Goal: Task Accomplishment & Management: Manage account settings

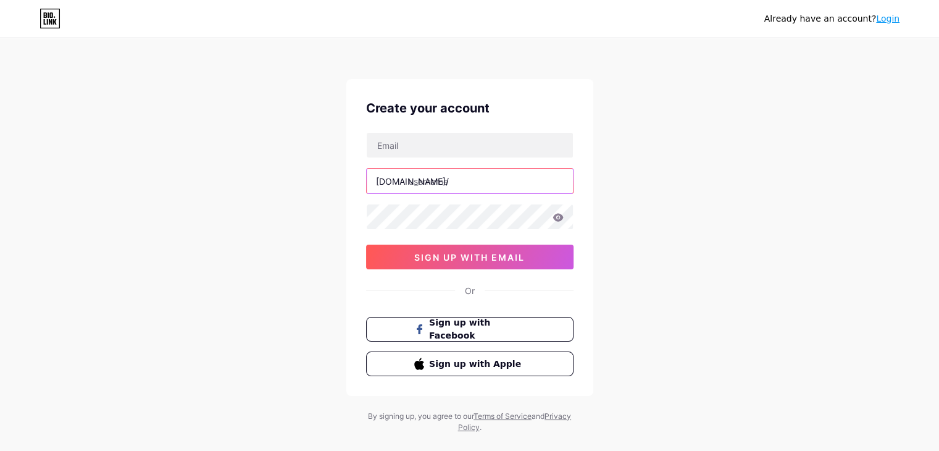
click at [544, 178] on input "text" at bounding box center [470, 181] width 206 height 25
click at [628, 178] on div "Already have an account? Login Create your account [DOMAIN_NAME]/ 0cAFcWeA4qa0Z…" at bounding box center [469, 236] width 939 height 472
click at [897, 22] on link "Login" at bounding box center [887, 19] width 23 height 10
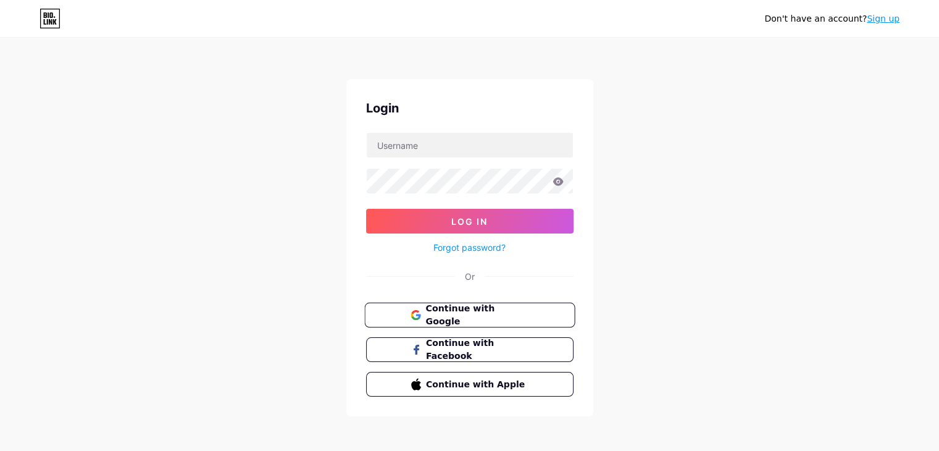
click at [441, 312] on span "Continue with Google" at bounding box center [476, 315] width 103 height 27
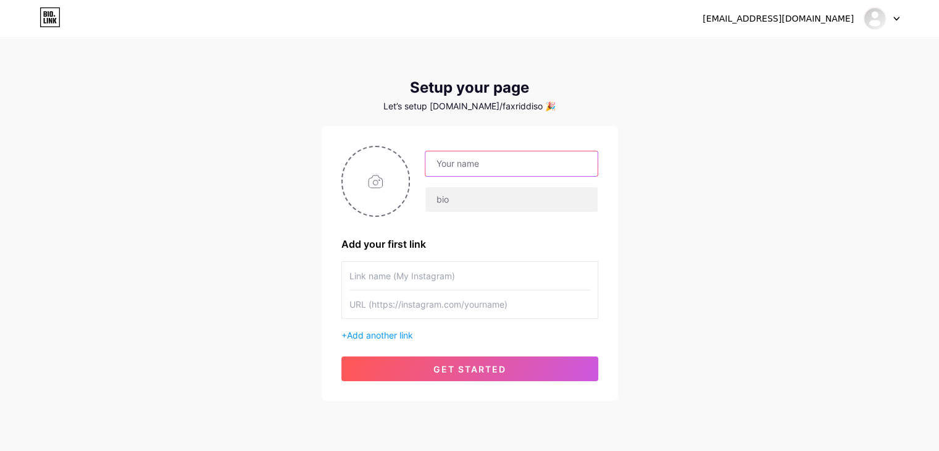
click at [482, 163] on input "text" at bounding box center [511, 163] width 172 height 25
click at [753, 134] on div "[EMAIL_ADDRESS][DOMAIN_NAME] Dashboard Logout Setup your page Let’s setup [DOMA…" at bounding box center [469, 220] width 939 height 440
click at [544, 162] on input "text" at bounding box center [511, 163] width 172 height 25
type input "Faxriddin"
click at [442, 201] on input "text" at bounding box center [511, 199] width 172 height 25
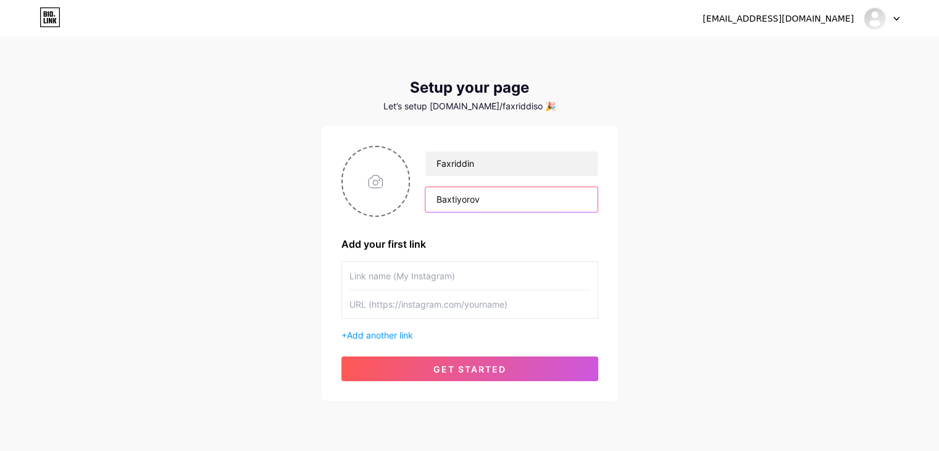
type input "Baxtiyorov"
click at [387, 304] on input "text" at bounding box center [470, 304] width 241 height 28
paste input "https://www.instagram.com/faxriddin_baxtiyorov_777/"
type input "https://www.instagram.com/faxriddin_baxtiyorov_777/"
click at [453, 277] on input "text" at bounding box center [470, 276] width 241 height 28
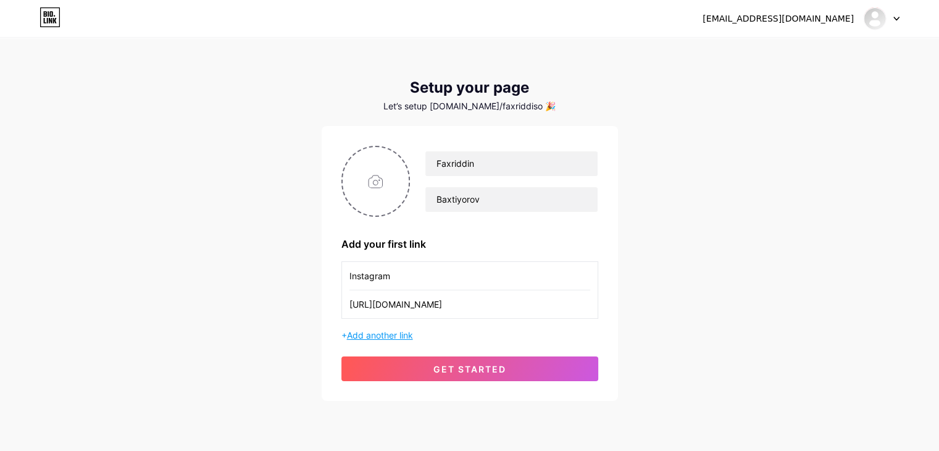
type input "Instagram"
click at [395, 335] on span "Add another link" at bounding box center [380, 335] width 66 height 10
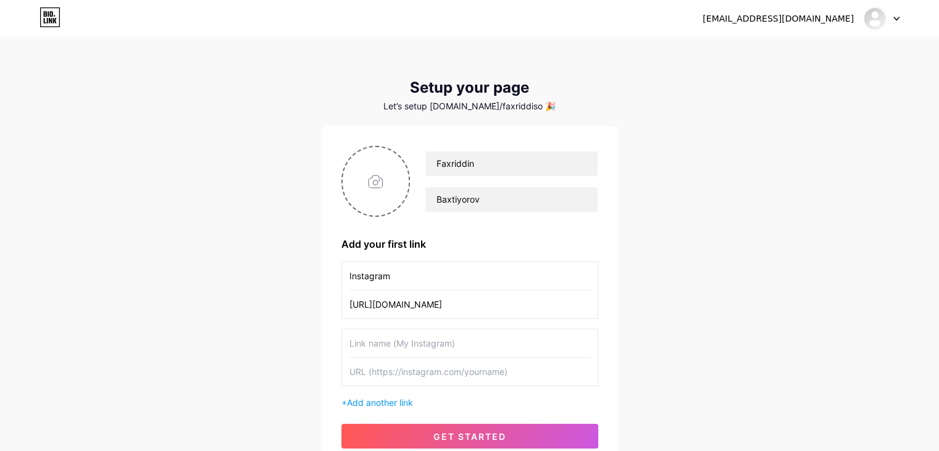
click at [395, 340] on input "text" at bounding box center [470, 343] width 241 height 28
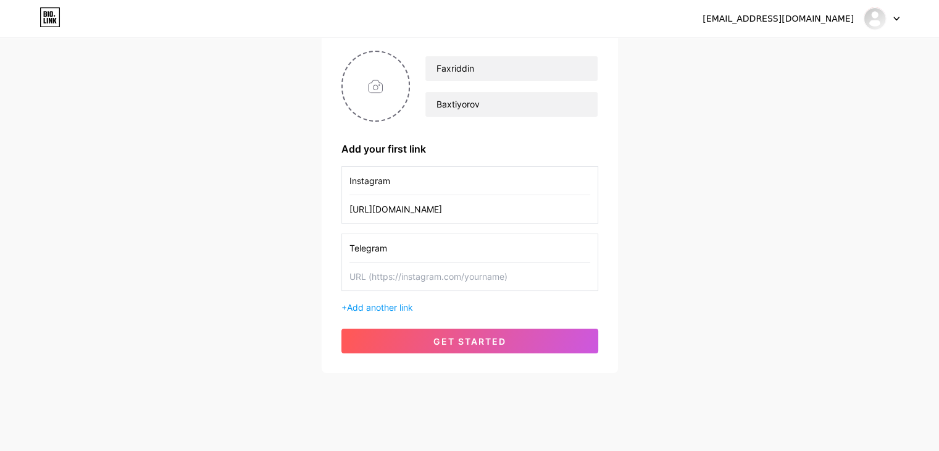
scroll to position [106, 0]
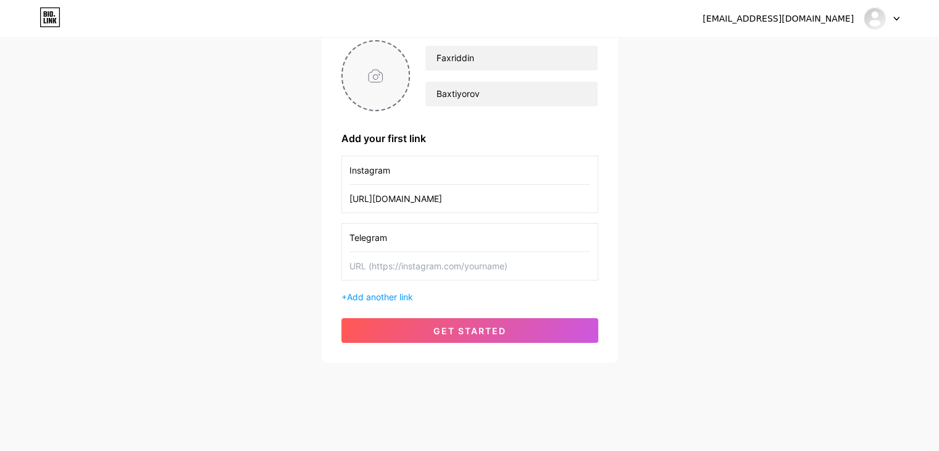
type input "Telegram"
click at [373, 77] on input "file" at bounding box center [376, 75] width 67 height 69
type input "C:\fakepath\Screenshot 2025-08-15 082000.png"
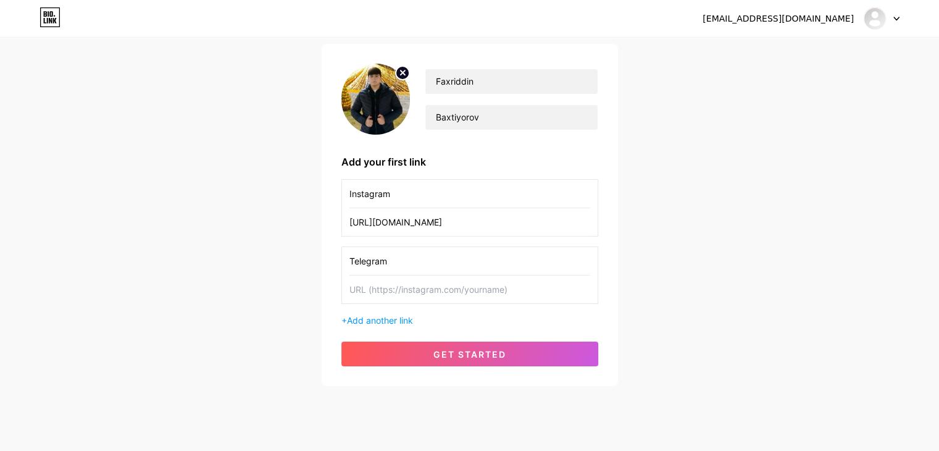
scroll to position [44, 0]
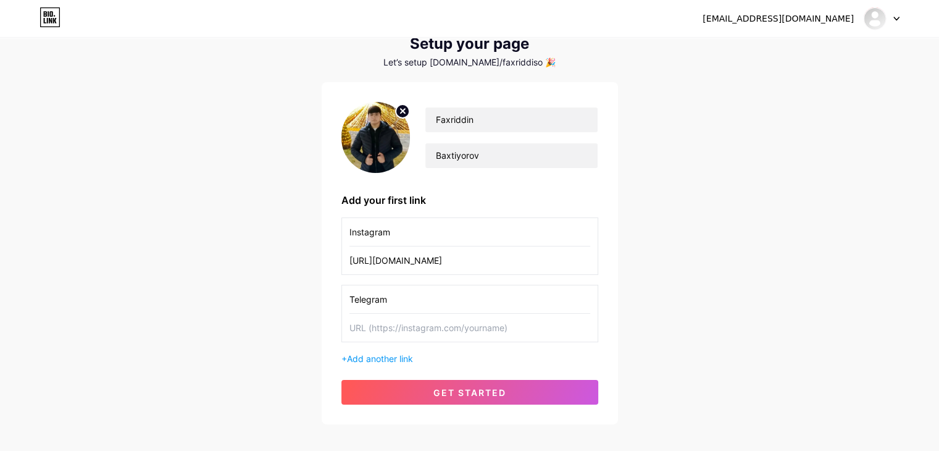
click at [399, 306] on input "Telegram" at bounding box center [470, 299] width 241 height 28
type input "T"
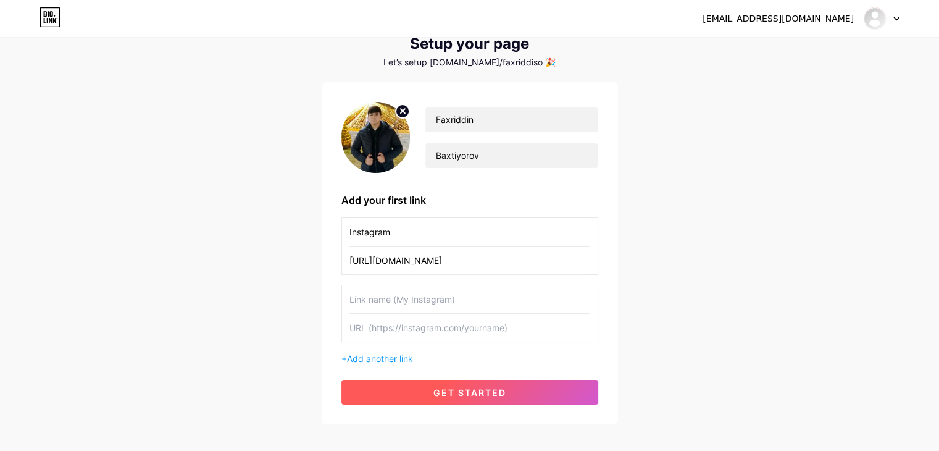
click at [421, 381] on button "get started" at bounding box center [469, 392] width 257 height 25
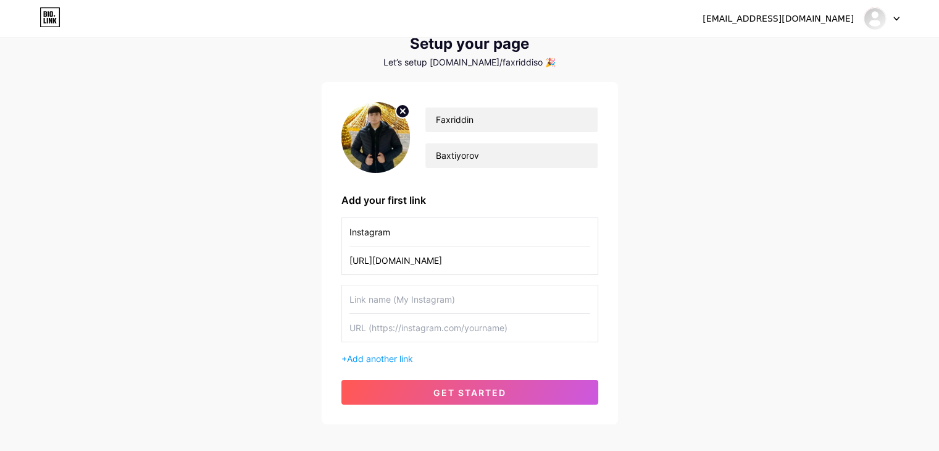
scroll to position [39, 0]
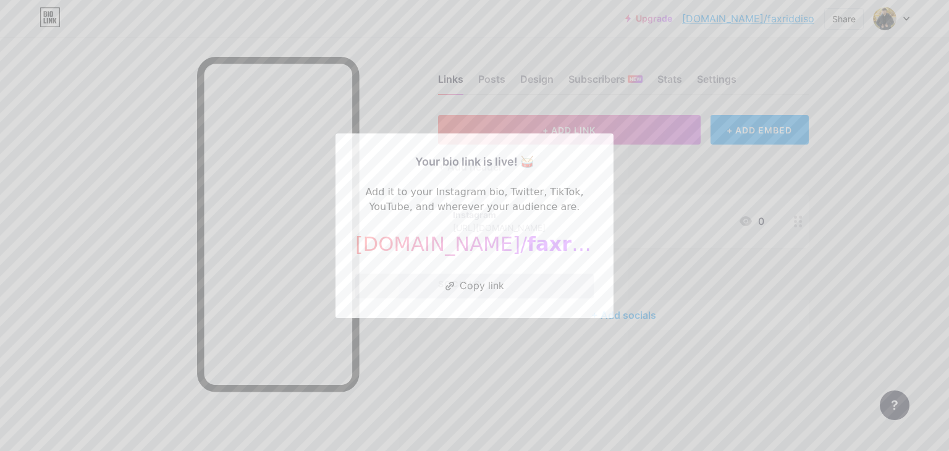
click at [548, 243] on span "faxriddiso" at bounding box center [583, 243] width 112 height 23
click at [547, 246] on span "faxriddiso" at bounding box center [583, 243] width 112 height 23
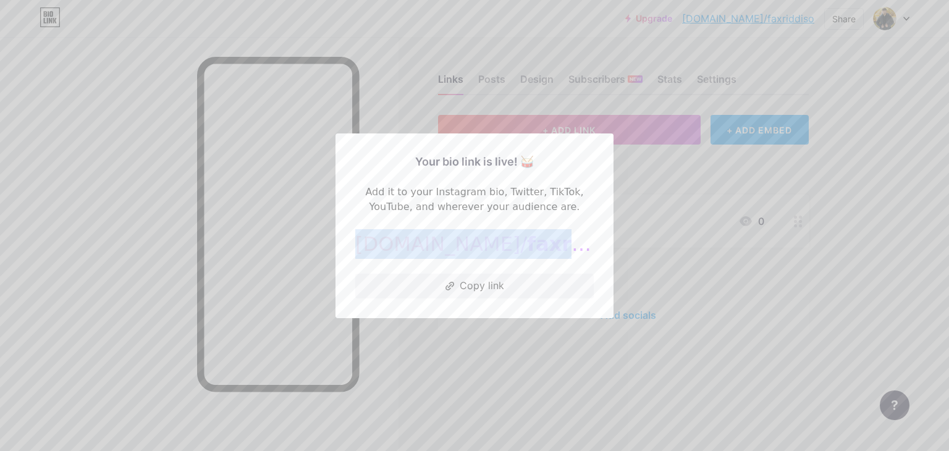
click at [547, 246] on span "faxriddiso" at bounding box center [583, 243] width 112 height 23
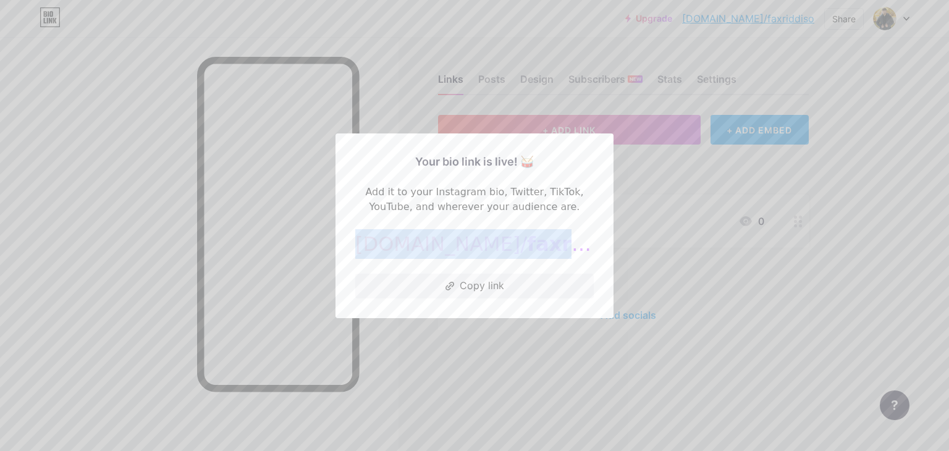
click at [547, 246] on span "faxriddiso" at bounding box center [583, 243] width 112 height 23
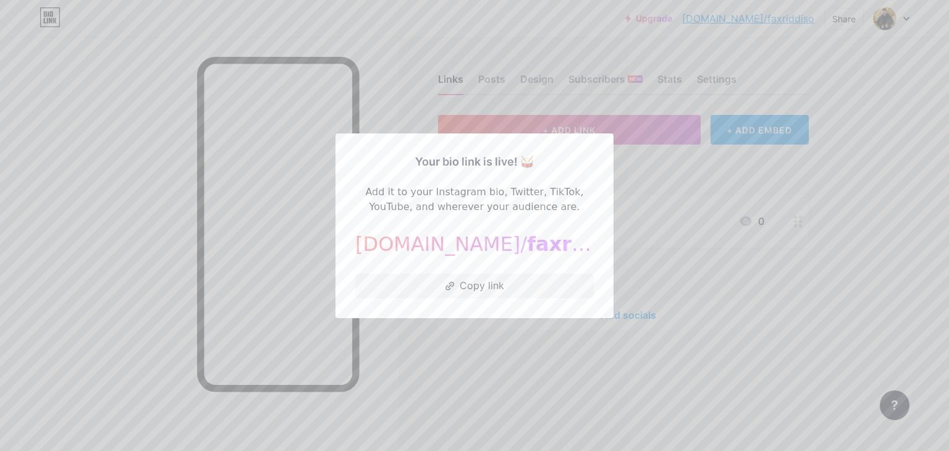
click at [500, 372] on div at bounding box center [474, 225] width 949 height 451
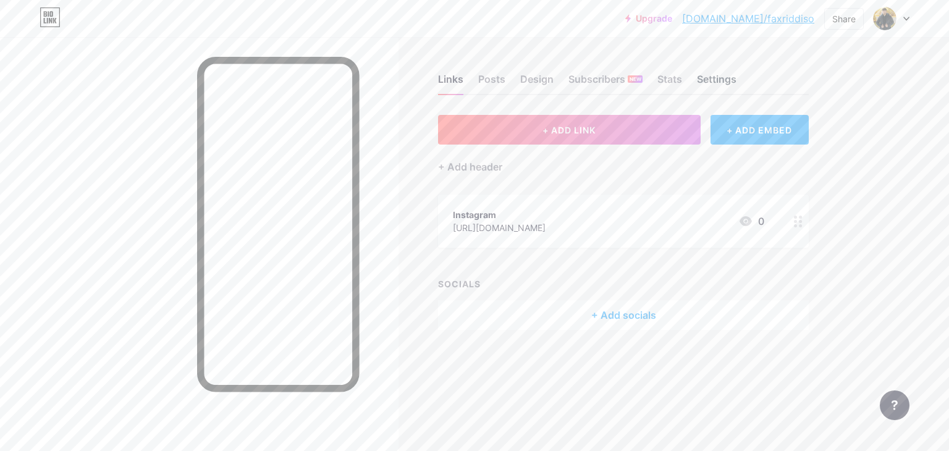
click at [706, 80] on div "Settings" at bounding box center [717, 83] width 40 height 22
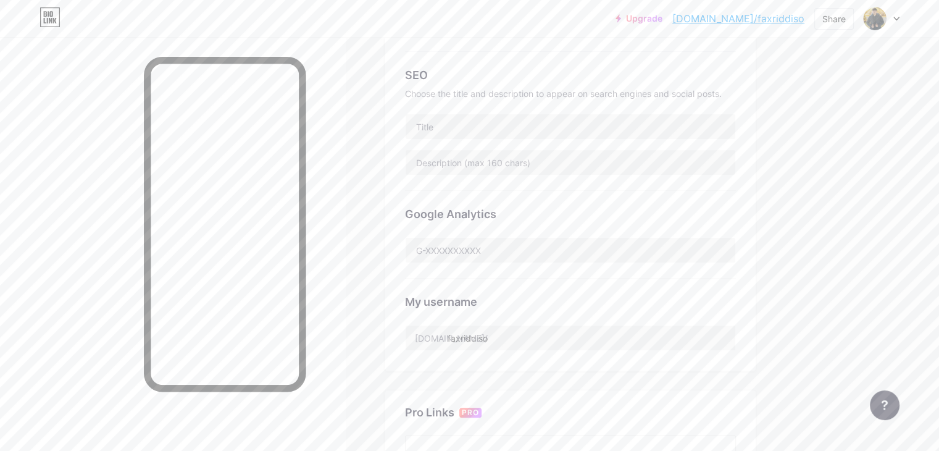
scroll to position [247, 0]
click at [543, 333] on input "faxriddiso" at bounding box center [571, 334] width 330 height 25
click at [422, 386] on div "Links Posts Design Subscribers NEW Stats Settings Preferred link This is an aes…" at bounding box center [404, 263] width 808 height 946
click at [547, 336] on input "faxriddin" at bounding box center [571, 334] width 330 height 25
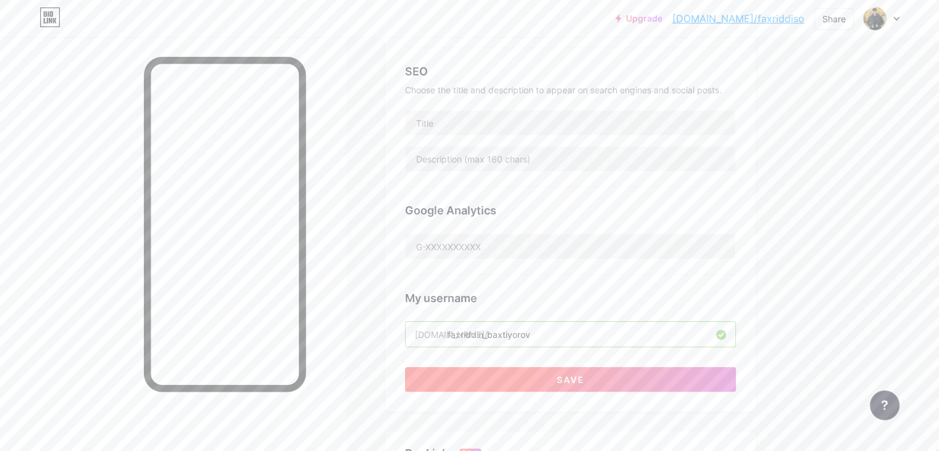
type input "faxriddin_baxtiyorov"
click at [720, 377] on button "Save" at bounding box center [570, 379] width 331 height 25
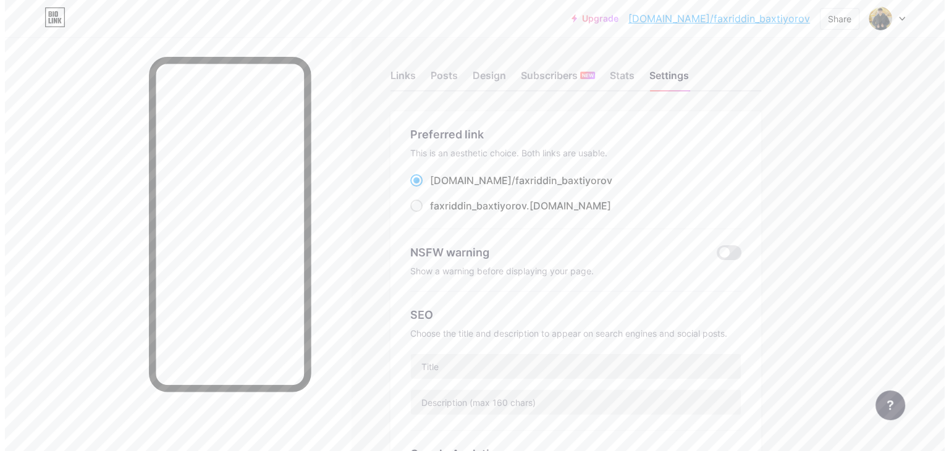
scroll to position [0, 0]
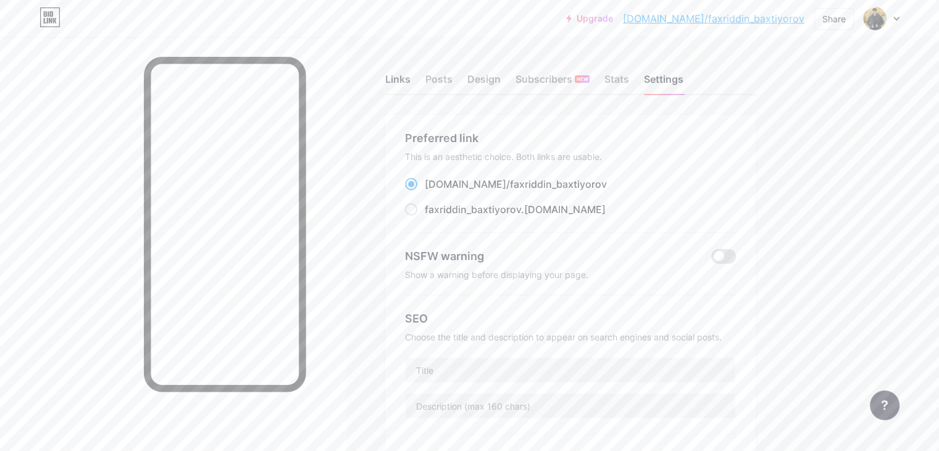
click at [411, 82] on div "Links" at bounding box center [397, 83] width 25 height 22
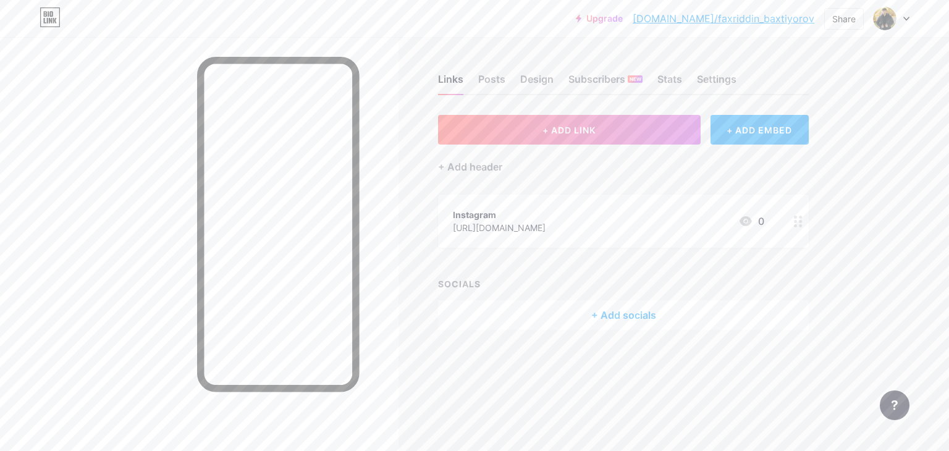
click at [577, 311] on div "+ Add socials" at bounding box center [623, 315] width 371 height 30
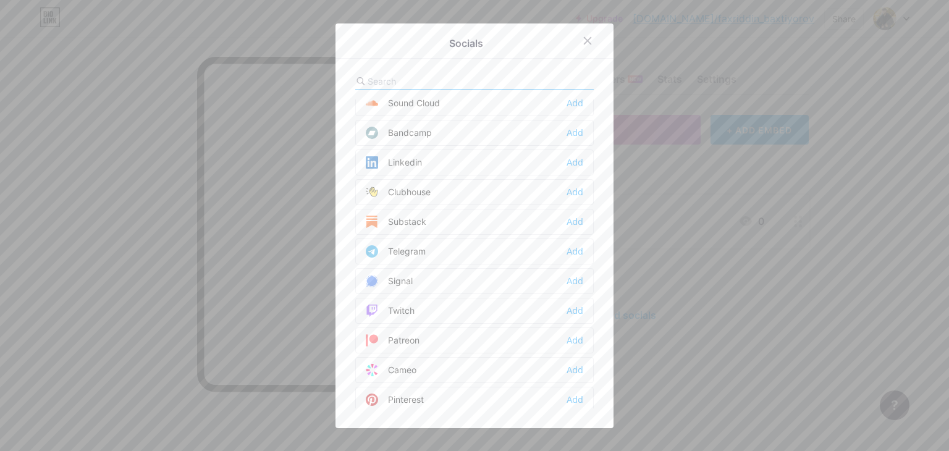
scroll to position [494, 0]
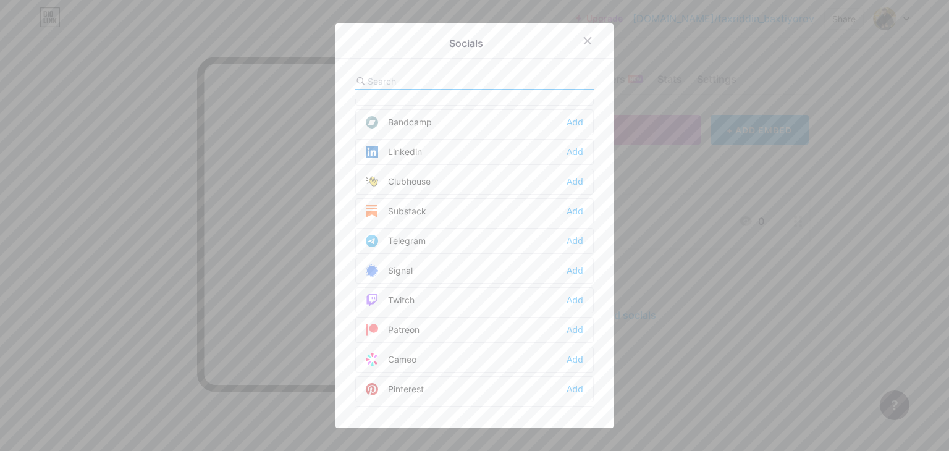
click at [435, 73] on div at bounding box center [474, 81] width 238 height 16
click at [430, 82] on input "text" at bounding box center [435, 81] width 136 height 13
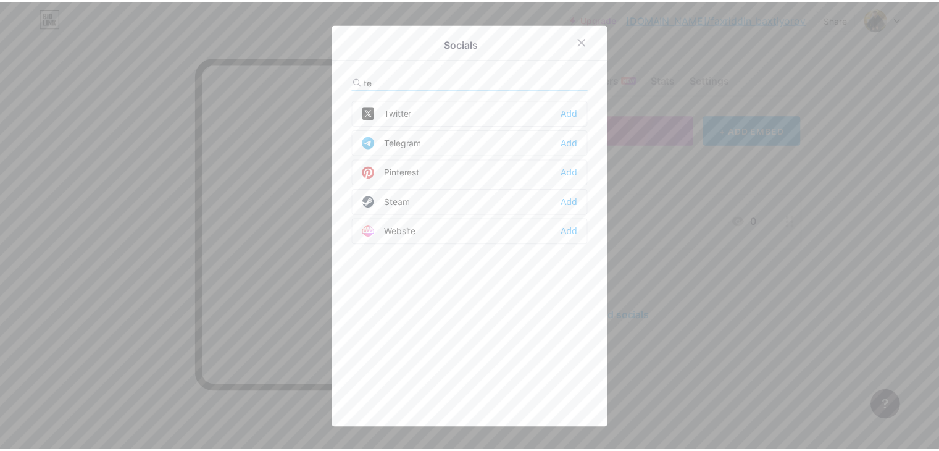
scroll to position [0, 0]
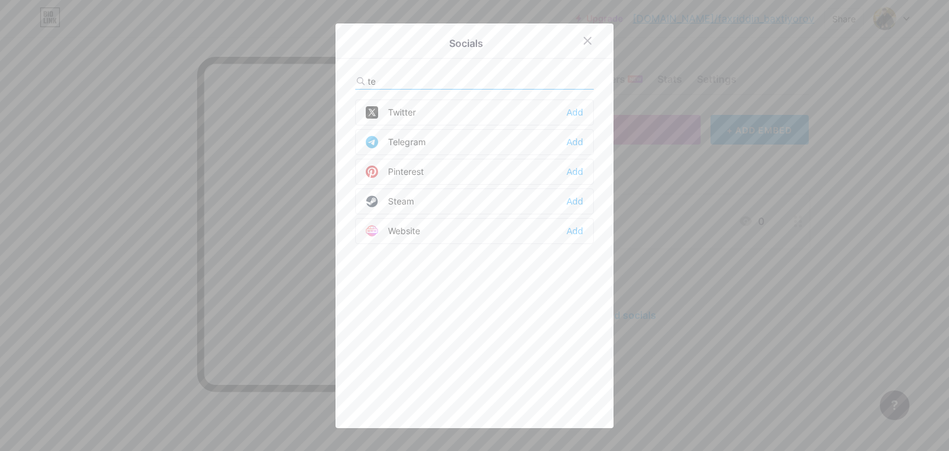
type input "te"
click at [396, 140] on div "Telegram" at bounding box center [396, 142] width 60 height 12
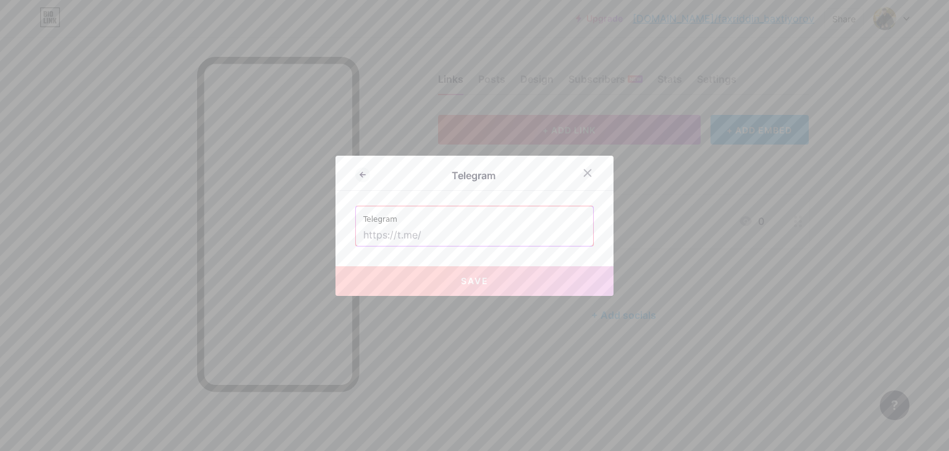
click at [415, 239] on input "text" at bounding box center [474, 235] width 222 height 21
type input "h"
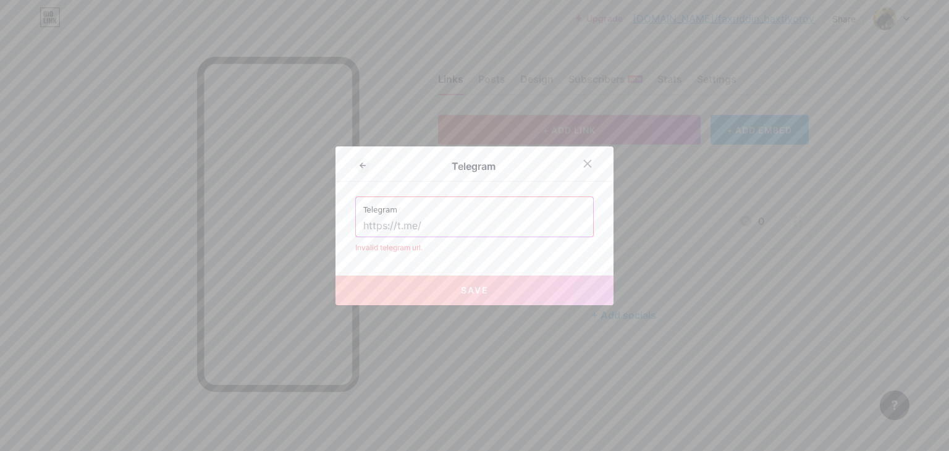
paste input "https://t.me/Baxtiyorov077"
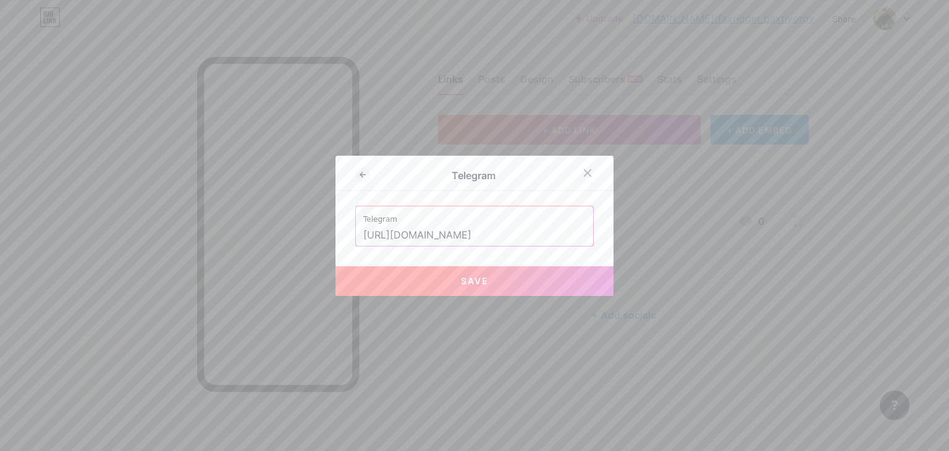
type input "https://t.me/Baxtiyorov077"
click at [461, 275] on span "Save" at bounding box center [475, 280] width 28 height 10
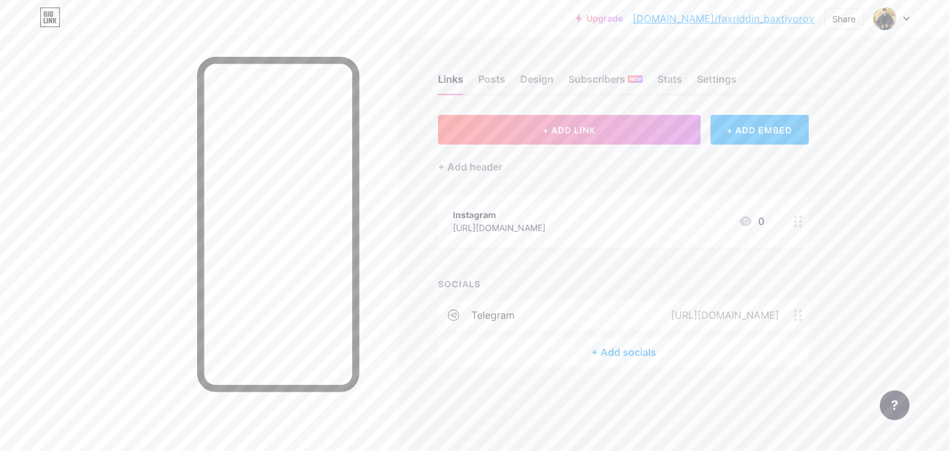
click at [797, 315] on icon at bounding box center [798, 315] width 9 height 12
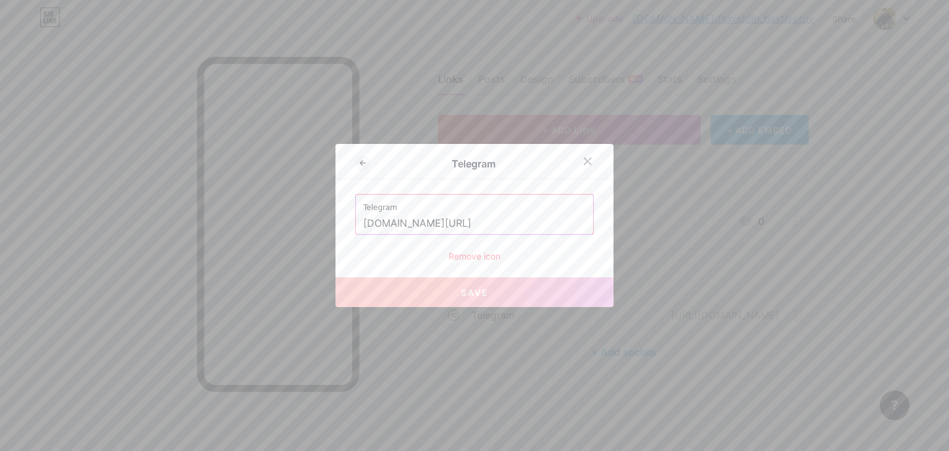
click at [484, 258] on div "Remove icon" at bounding box center [474, 255] width 238 height 13
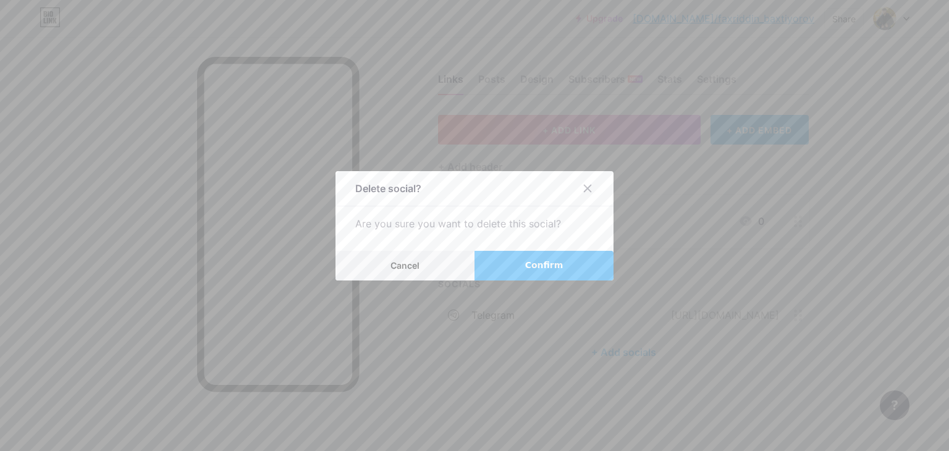
click at [519, 270] on button "Confirm" at bounding box center [543, 266] width 139 height 30
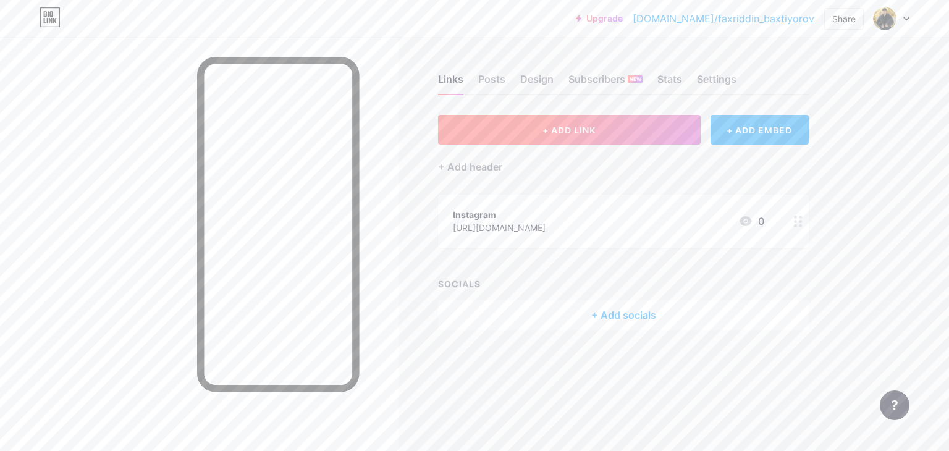
click at [553, 137] on button "+ ADD LINK" at bounding box center [569, 130] width 262 height 30
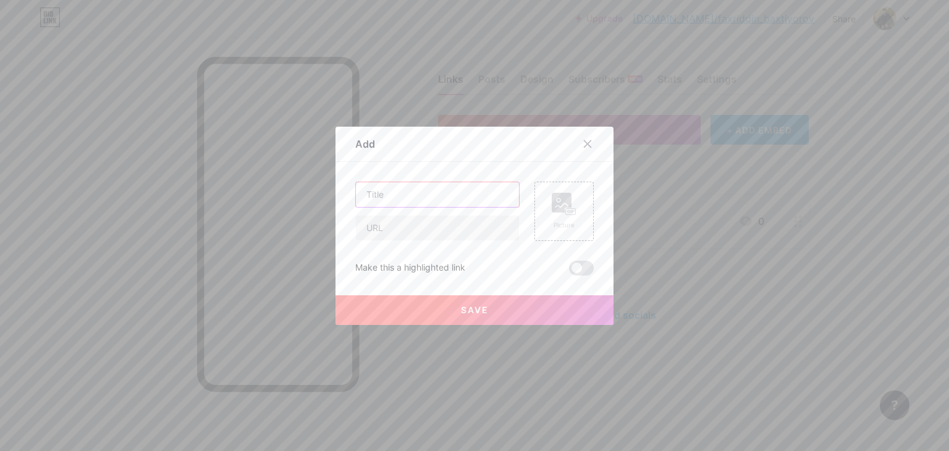
click at [400, 190] on input "text" at bounding box center [437, 194] width 163 height 25
click at [582, 145] on icon at bounding box center [587, 144] width 10 height 10
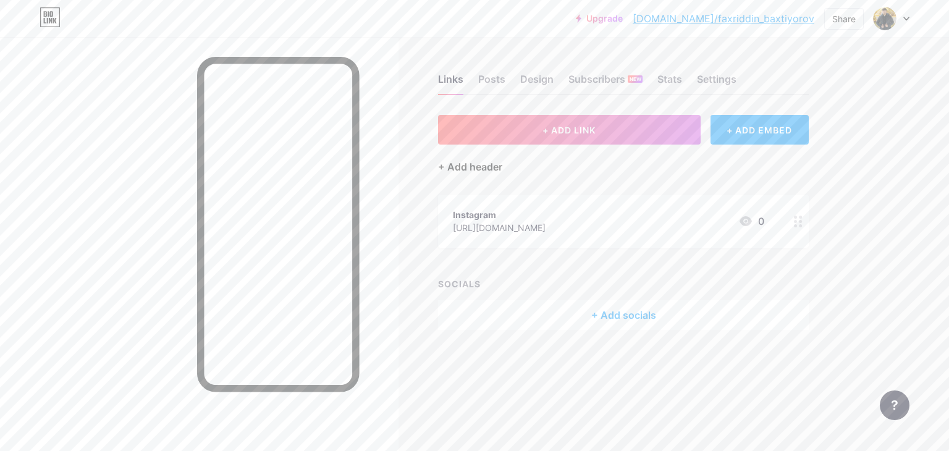
click at [482, 168] on div "+ Add header" at bounding box center [470, 166] width 64 height 15
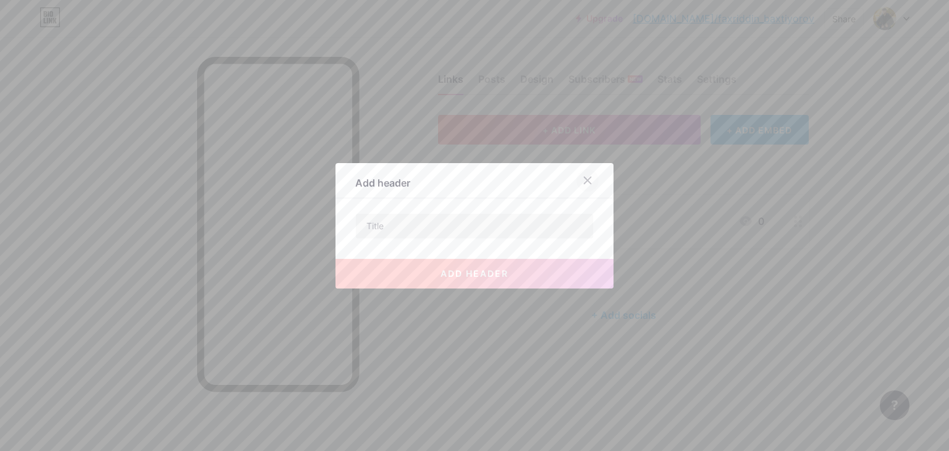
click at [584, 180] on icon at bounding box center [587, 180] width 7 height 7
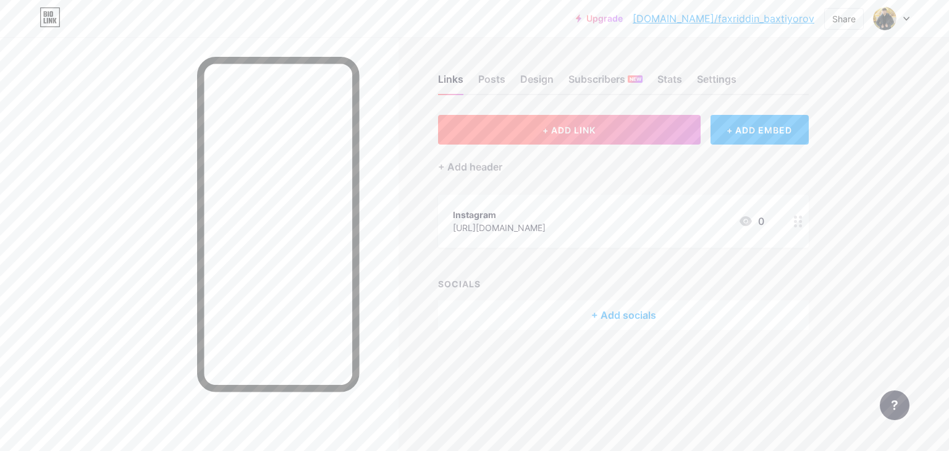
click at [557, 128] on span "+ ADD LINK" at bounding box center [568, 130] width 53 height 10
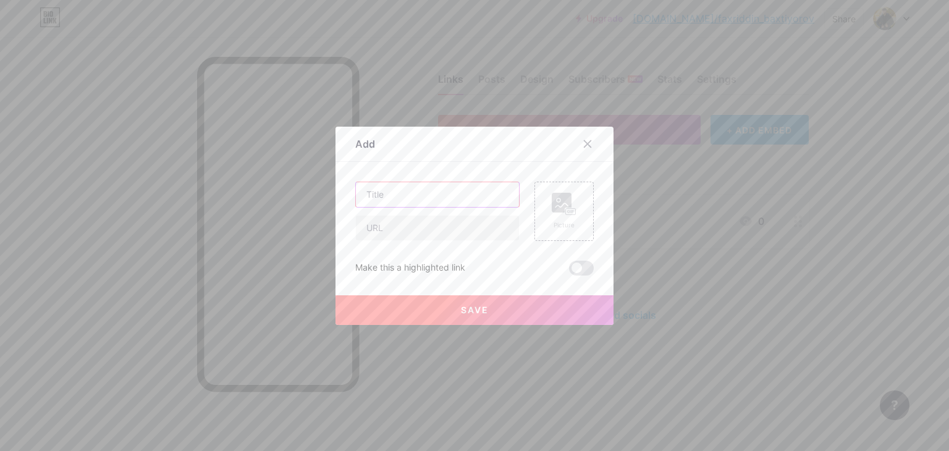
click at [422, 191] on input "text" at bounding box center [437, 194] width 163 height 25
type input "Telegram"
click at [385, 224] on input "text" at bounding box center [437, 228] width 163 height 25
paste input "https://t.me/Baxtiyorov077"
type input "https://t.me/Baxtiyorov077"
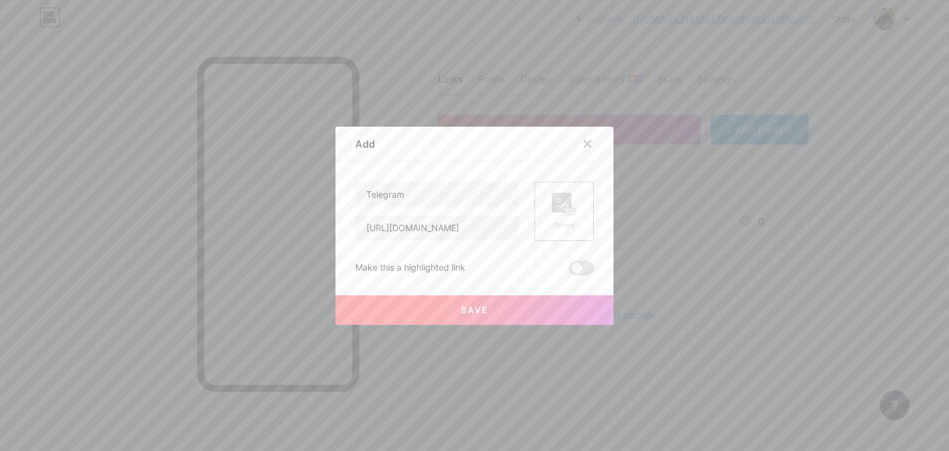
click at [445, 301] on button "Save" at bounding box center [474, 310] width 278 height 30
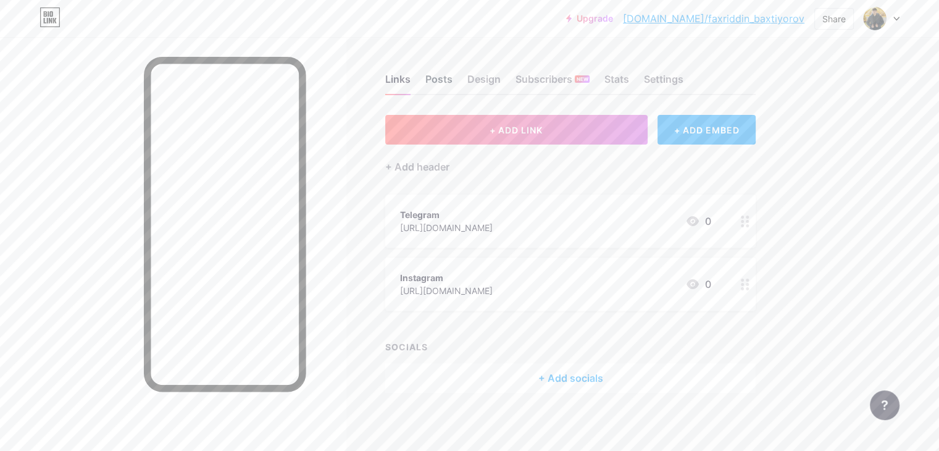
click at [453, 80] on div "Posts" at bounding box center [438, 83] width 27 height 22
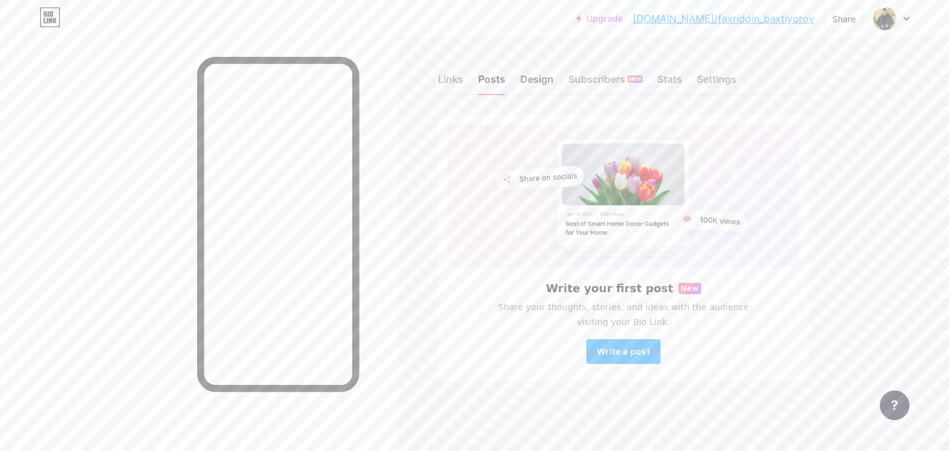
click at [538, 76] on div "Design" at bounding box center [536, 83] width 33 height 22
click at [542, 76] on div "Design" at bounding box center [536, 83] width 33 height 22
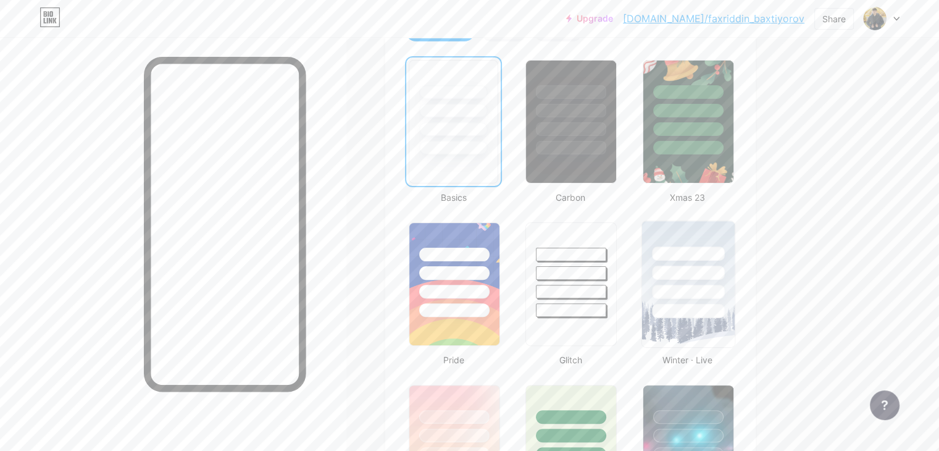
scroll to position [494, 0]
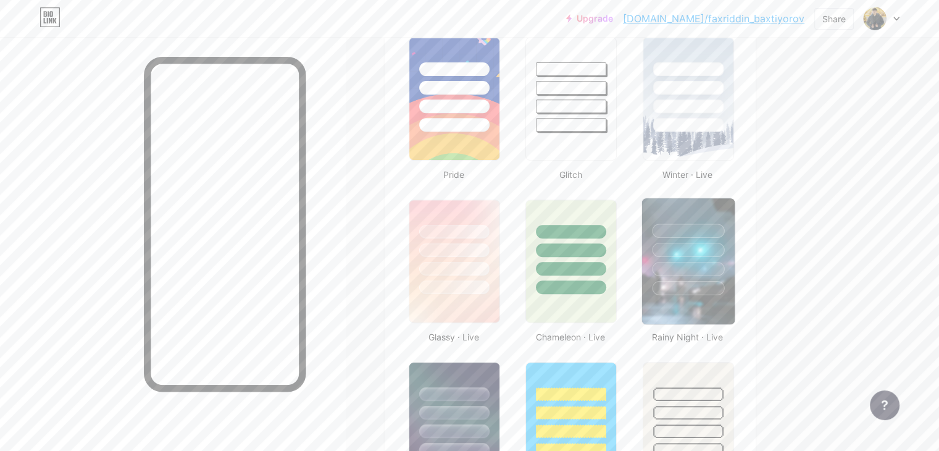
click at [715, 213] on div at bounding box center [688, 246] width 93 height 97
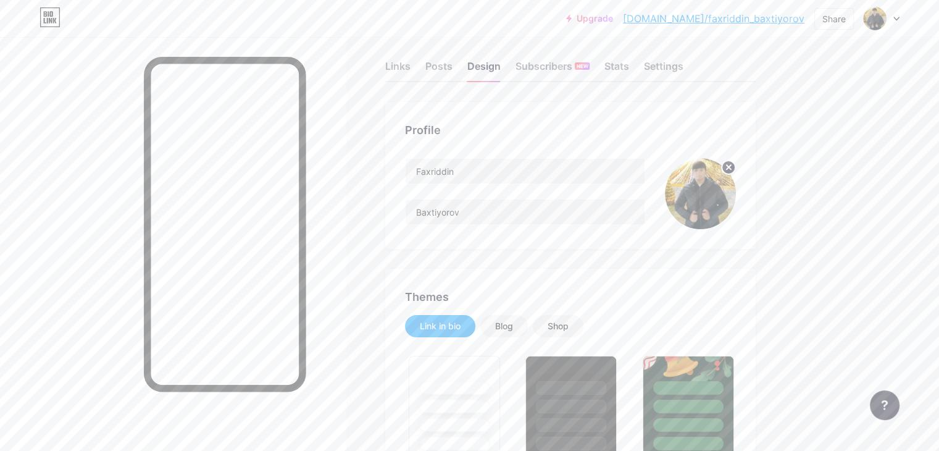
scroll to position [0, 0]
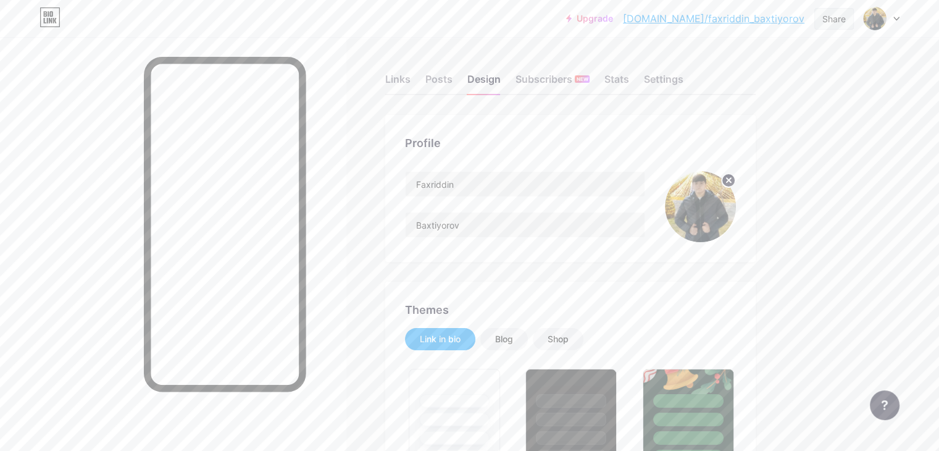
click at [827, 20] on div "Share" at bounding box center [834, 18] width 23 height 13
click at [719, 67] on div "Copy link" at bounding box center [732, 63] width 46 height 15
click at [897, 20] on icon at bounding box center [896, 18] width 5 height 3
